Goal: Check status

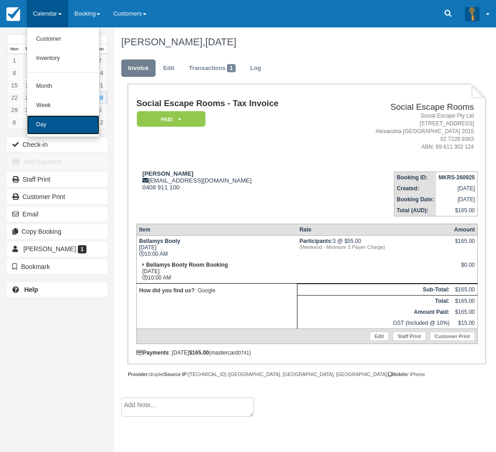
click at [55, 123] on link "Day" at bounding box center [63, 124] width 72 height 19
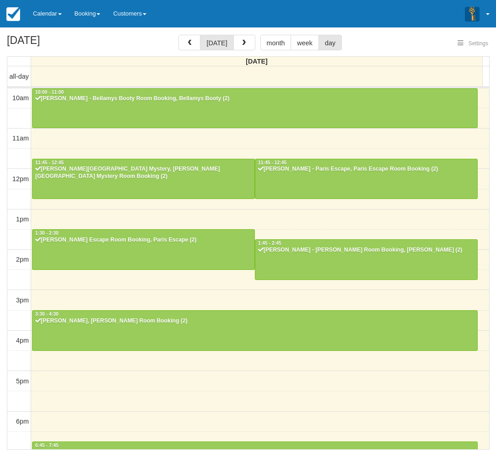
select select
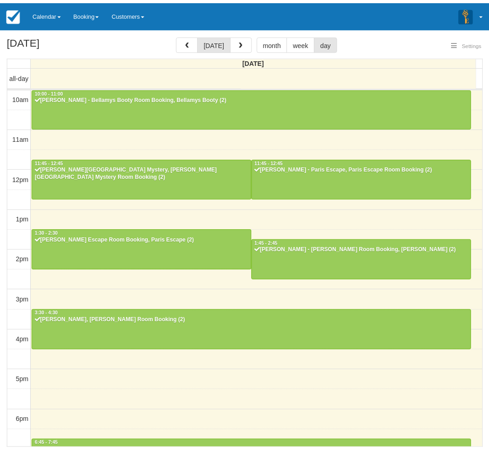
scroll to position [144, 0]
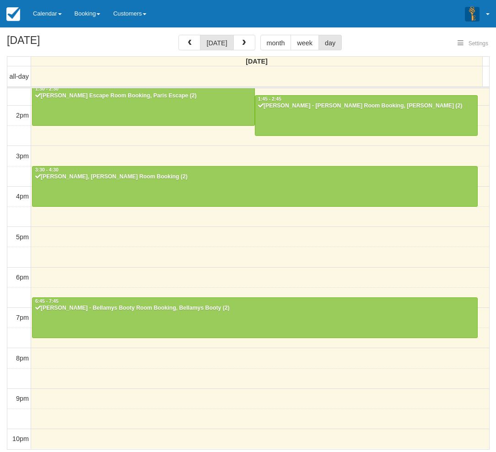
select select
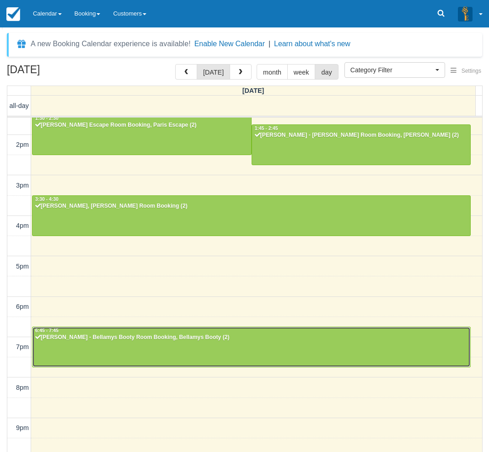
click at [105, 338] on div "[PERSON_NAME] - Bellamys Booty Room Booking, Bellamys Booty (2)" at bounding box center [251, 337] width 433 height 7
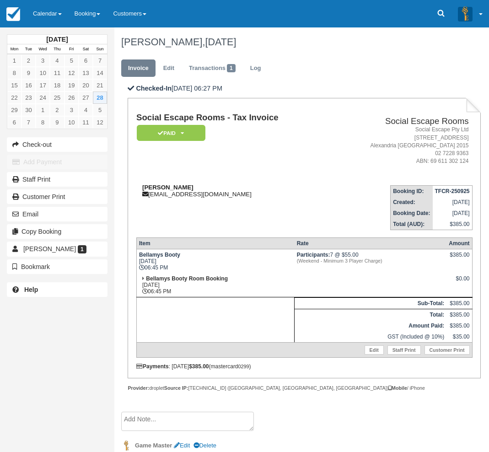
click at [153, 188] on strong "Oliver Holmes" at bounding box center [167, 187] width 51 height 7
drag, startPoint x: 153, startPoint y: 188, endPoint x: 170, endPoint y: 189, distance: 16.5
click at [170, 189] on strong "Oliver Holmes" at bounding box center [167, 187] width 51 height 7
copy strong "Oliver Holmes"
click at [0, 303] on div "September 2025 Mon Tue Wed Thu Fri Sat Sun 1 2 3 4 5 6 7 8 9 10 11 12 13 14 15 …" at bounding box center [57, 226] width 114 height 452
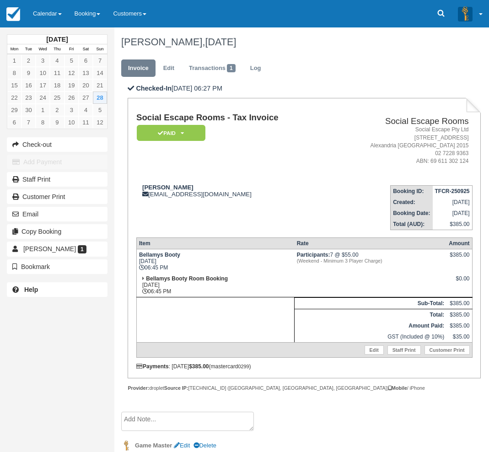
click at [13, 337] on div "September 2025 Mon Tue Wed Thu Fri Sat Sun 1 2 3 4 5 6 7 8 9 10 11 12 13 14 15 …" at bounding box center [57, 226] width 114 height 452
